Goal: Task Accomplishment & Management: Use online tool/utility

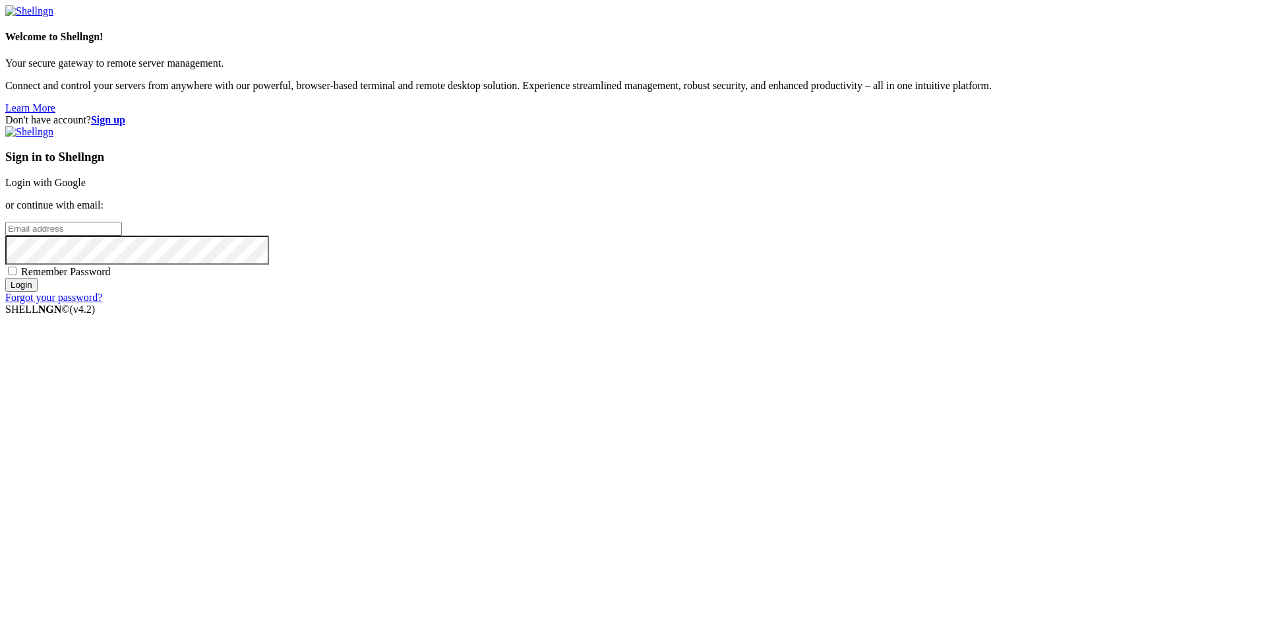
click at [86, 188] on link "Login with Google" at bounding box center [45, 182] width 80 height 11
click at [852, 303] on div "Sign in to Shellngn Login with Google or continue with email: Remember Password…" at bounding box center [633, 214] width 1256 height 177
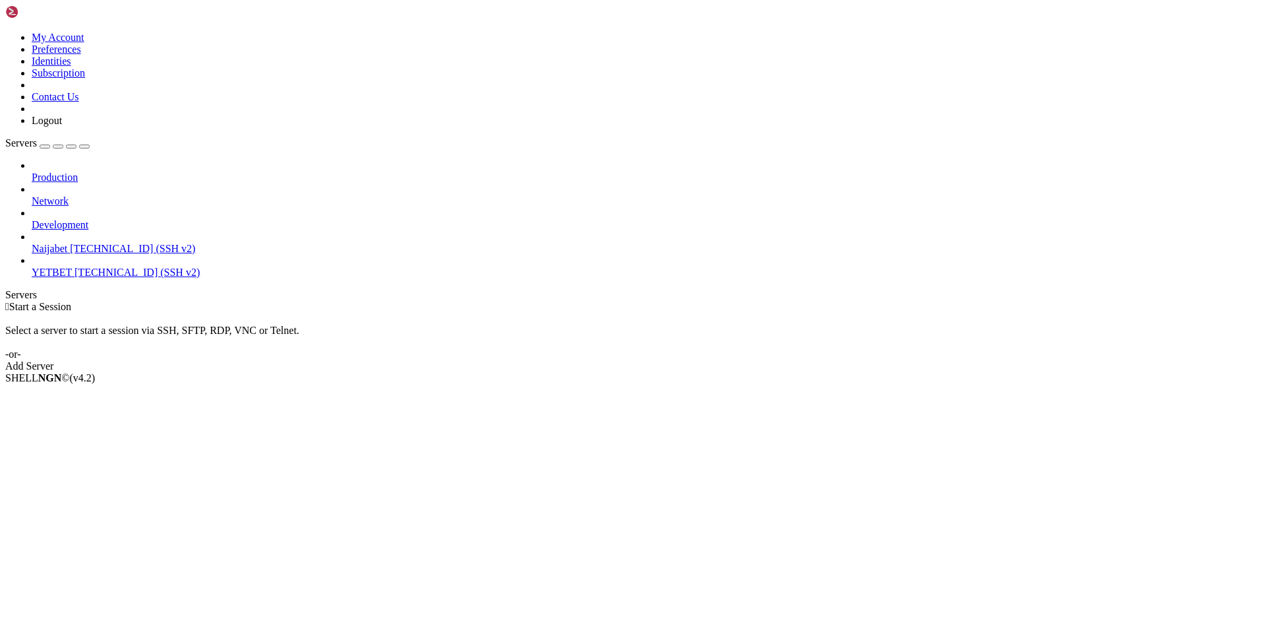
click at [51, 266] on link "YETBET [TECHNICAL_ID] (SSH v2)" at bounding box center [646, 272] width 1229 height 12
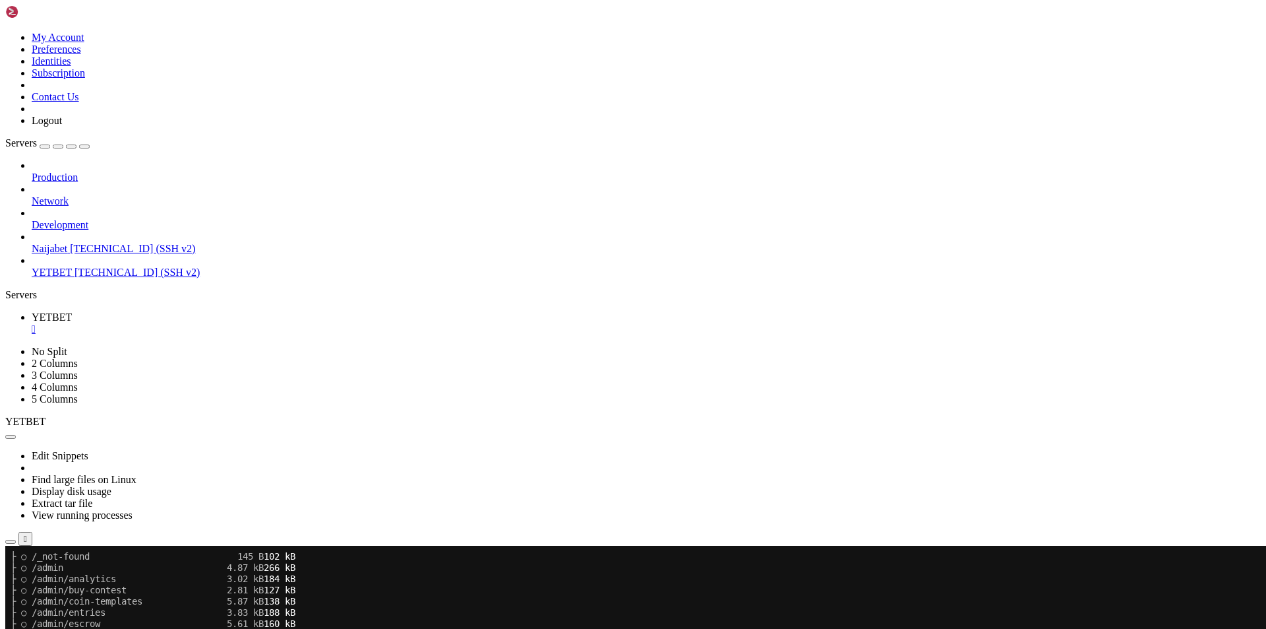
scroll to position [729, 0]
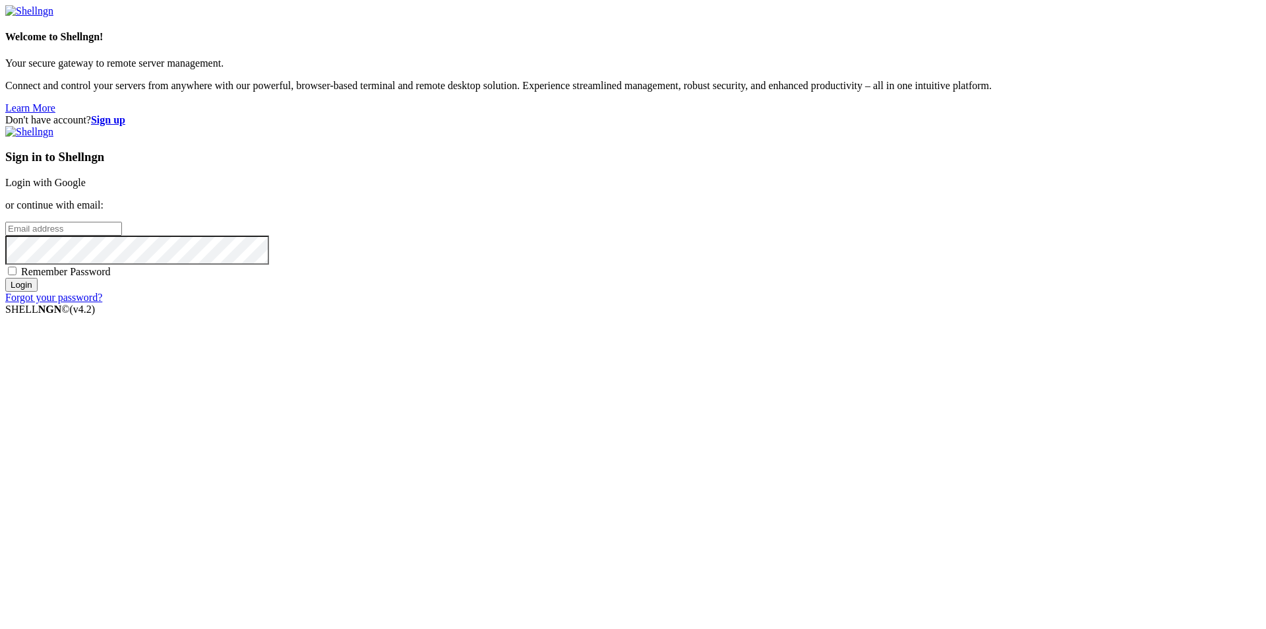
drag, startPoint x: 1145, startPoint y: 50, endPoint x: 1119, endPoint y: 23, distance: 37.8
click at [1144, 114] on div "Don't have account? Sign up Sign in to Shellngn Login with Google or continue w…" at bounding box center [633, 208] width 1256 height 189
click at [86, 188] on link "Login with Google" at bounding box center [45, 182] width 80 height 11
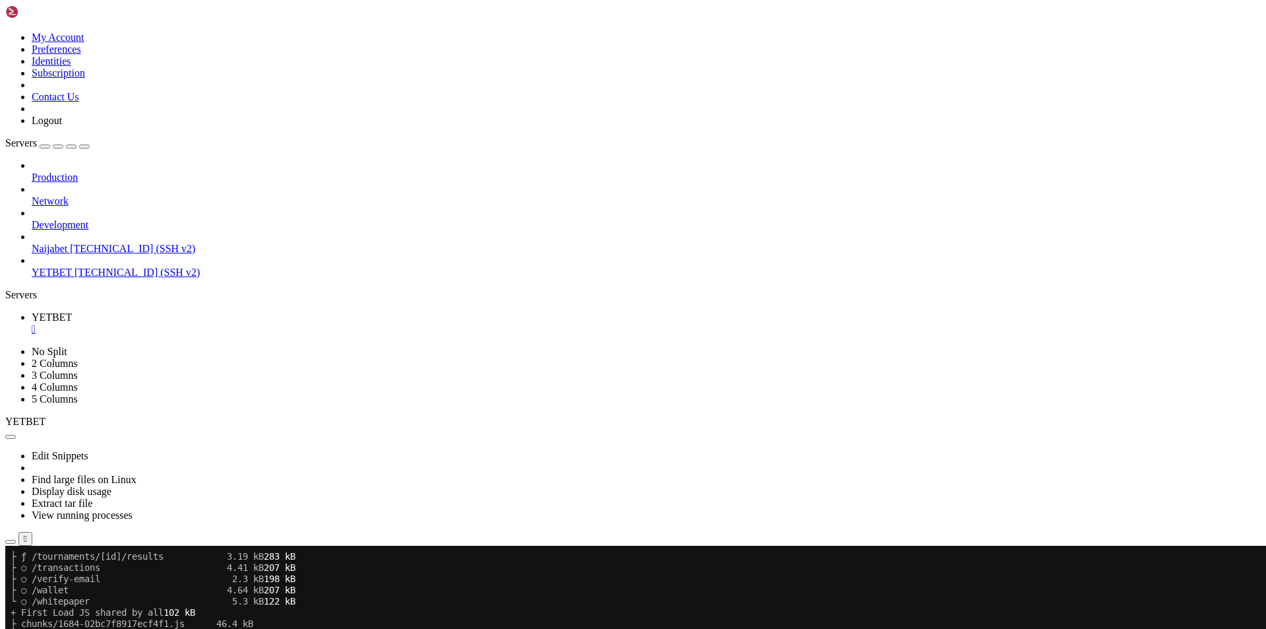
scroll to position [1088, 0]
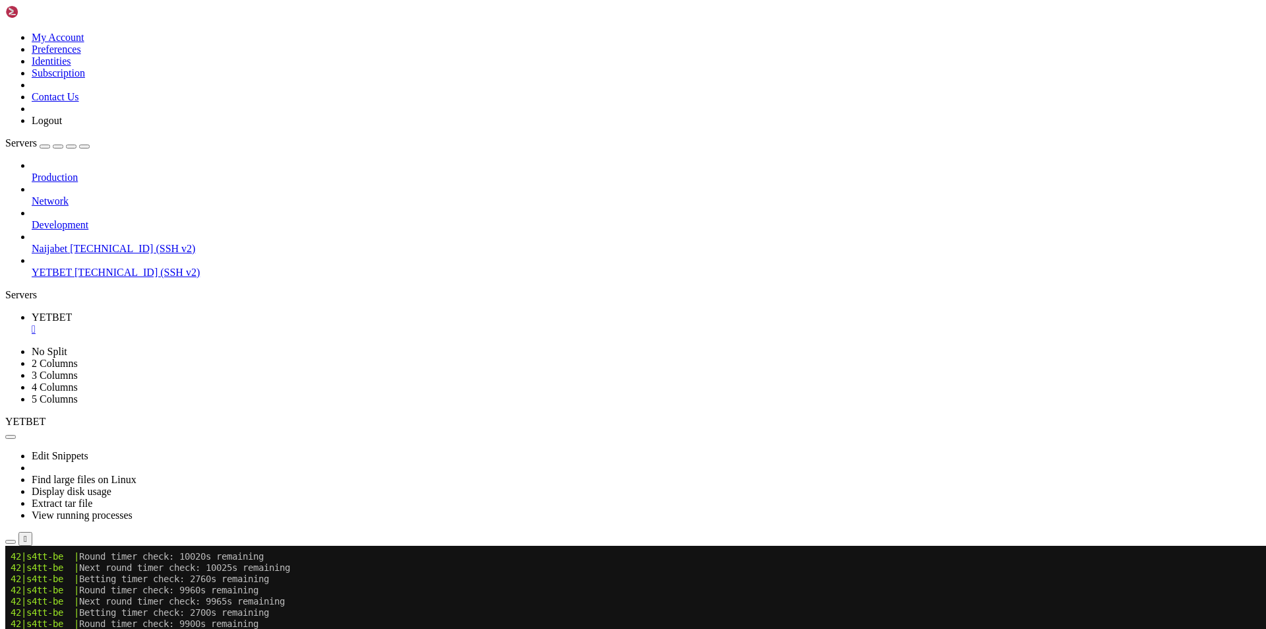
scroll to position [2344, 0]
